Goal: Find specific page/section: Find specific page/section

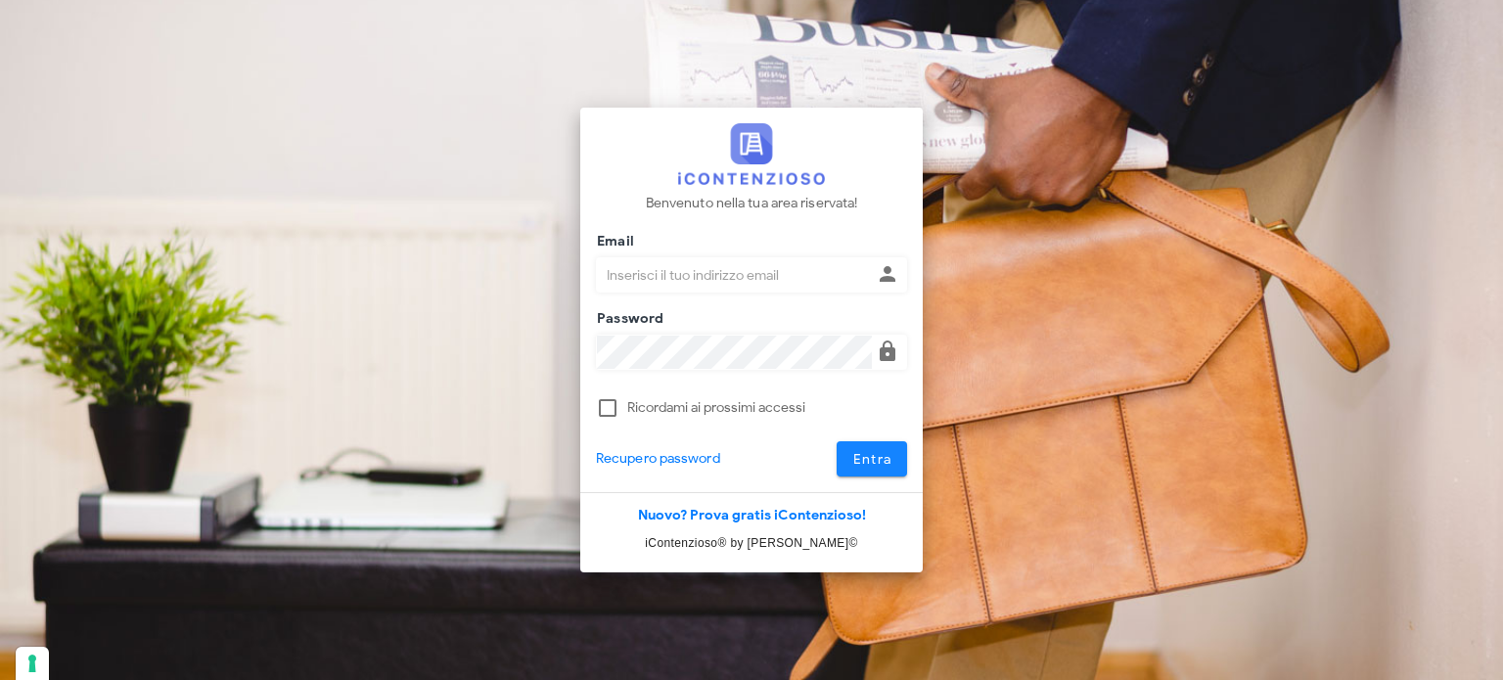
type input "avvocatobrunomaviglia@gmail.com"
click at [892, 458] on button "Entra" at bounding box center [871, 458] width 71 height 35
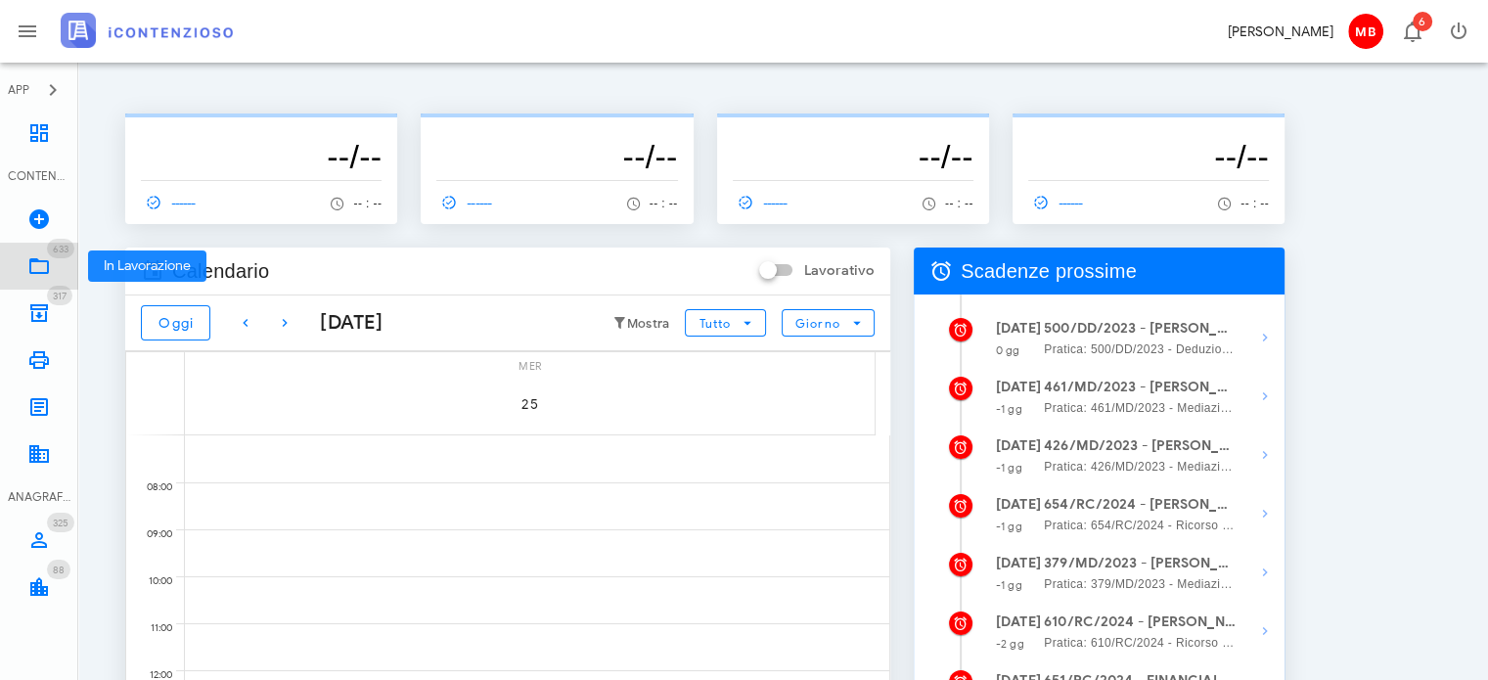
click at [40, 259] on icon at bounding box center [38, 265] width 23 height 23
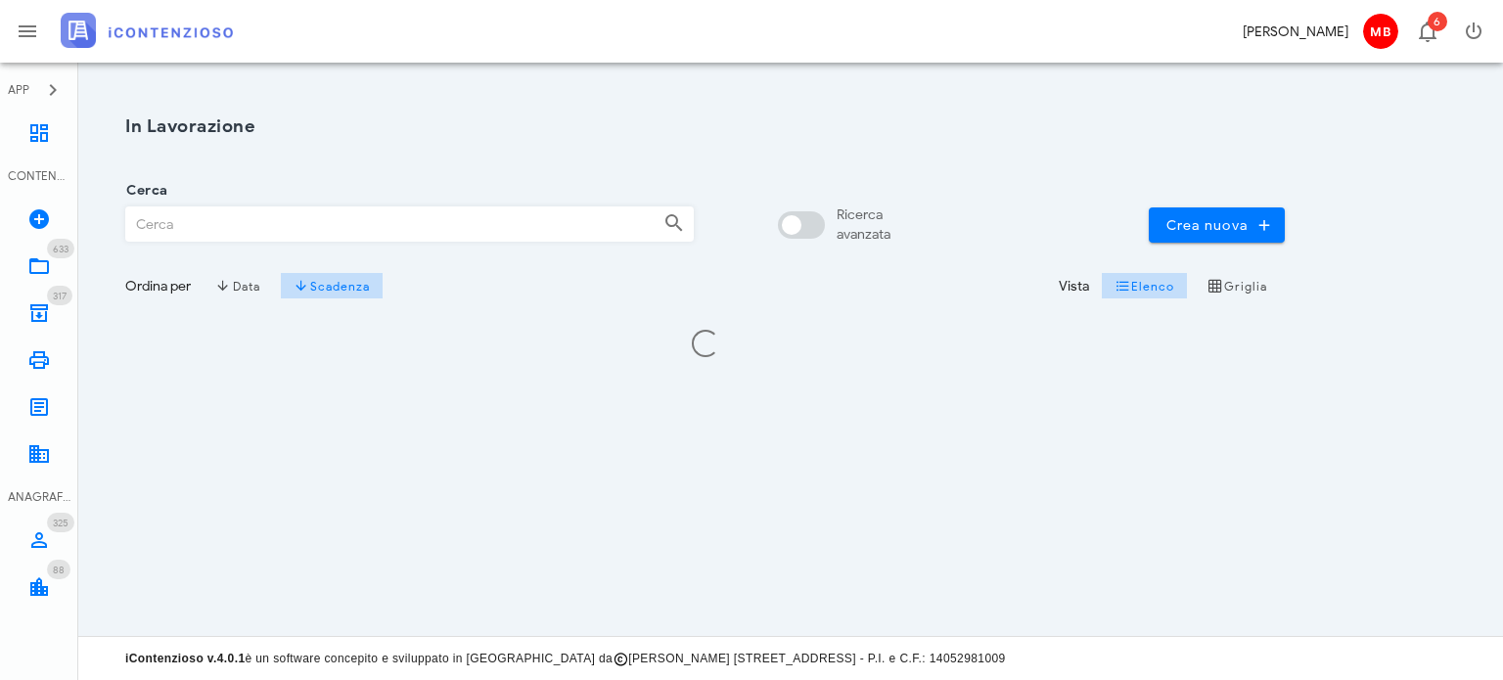
click at [281, 230] on input "Cerca" at bounding box center [386, 223] width 521 height 33
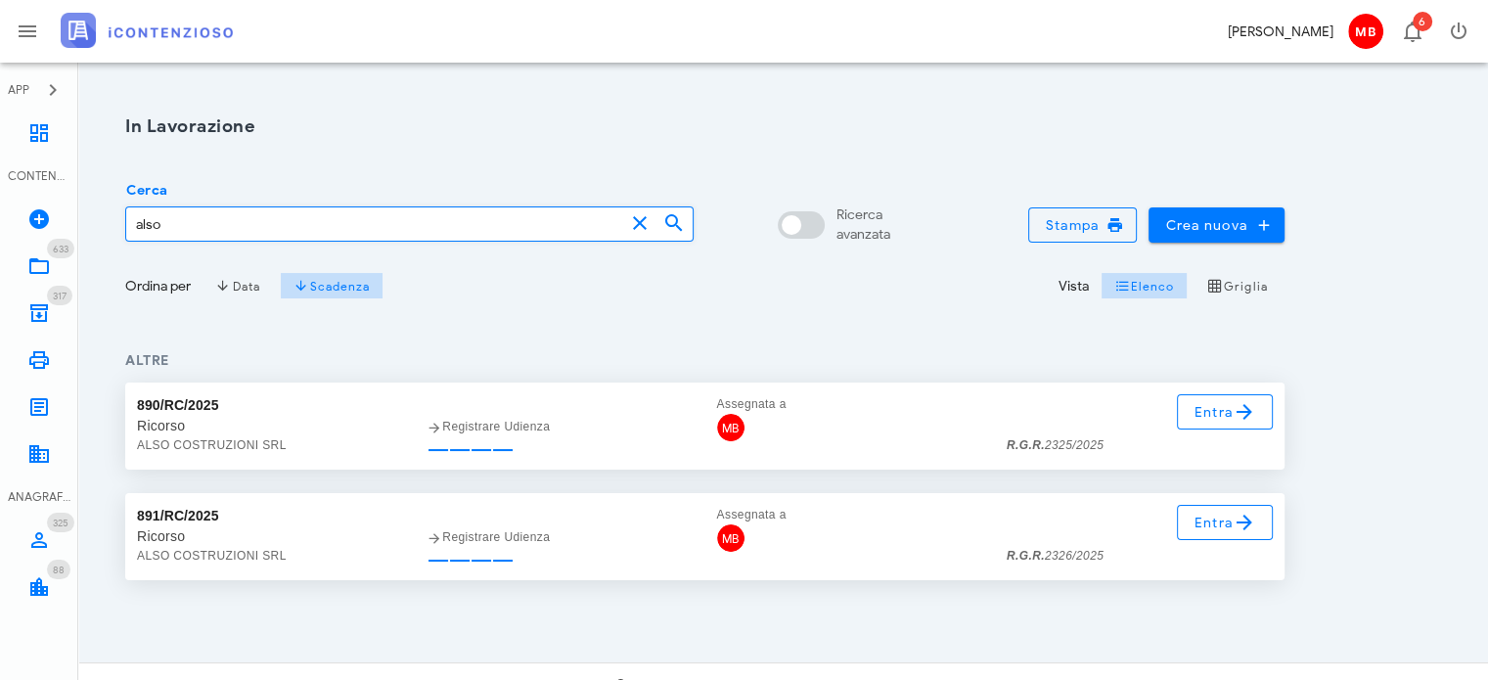
type input "also"
